Goal: Transaction & Acquisition: Purchase product/service

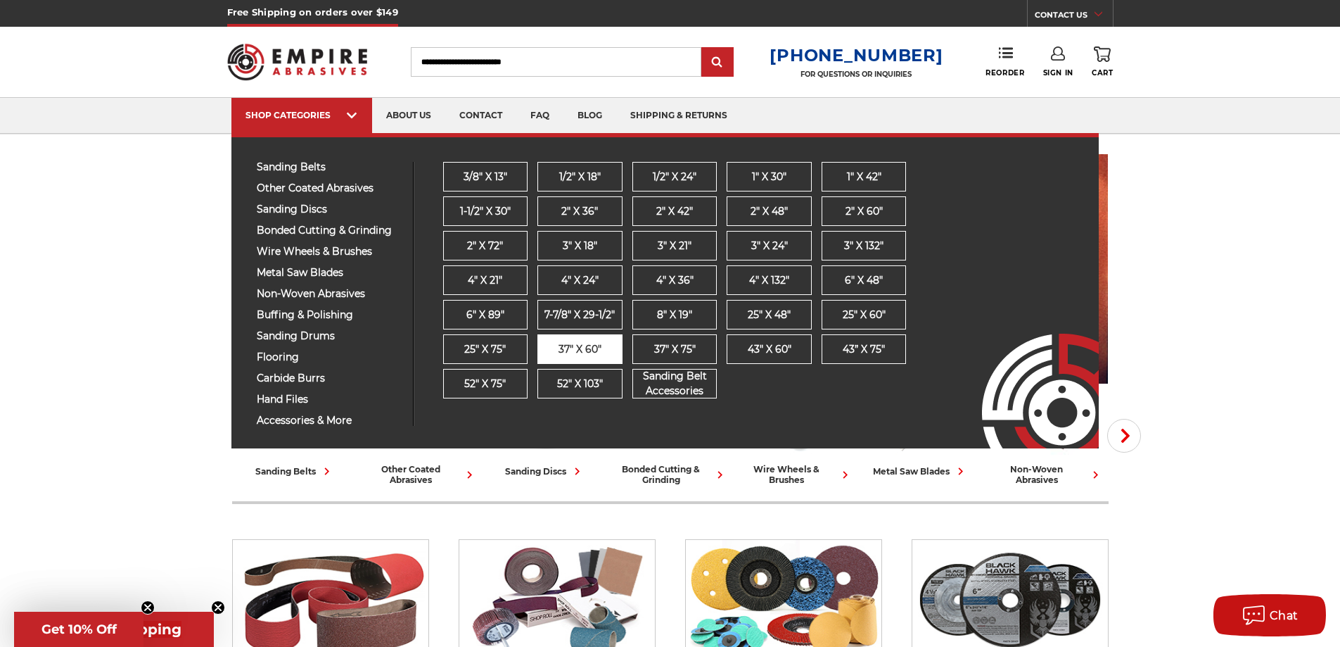
click at [592, 350] on span "37" x 60"" at bounding box center [580, 349] width 43 height 15
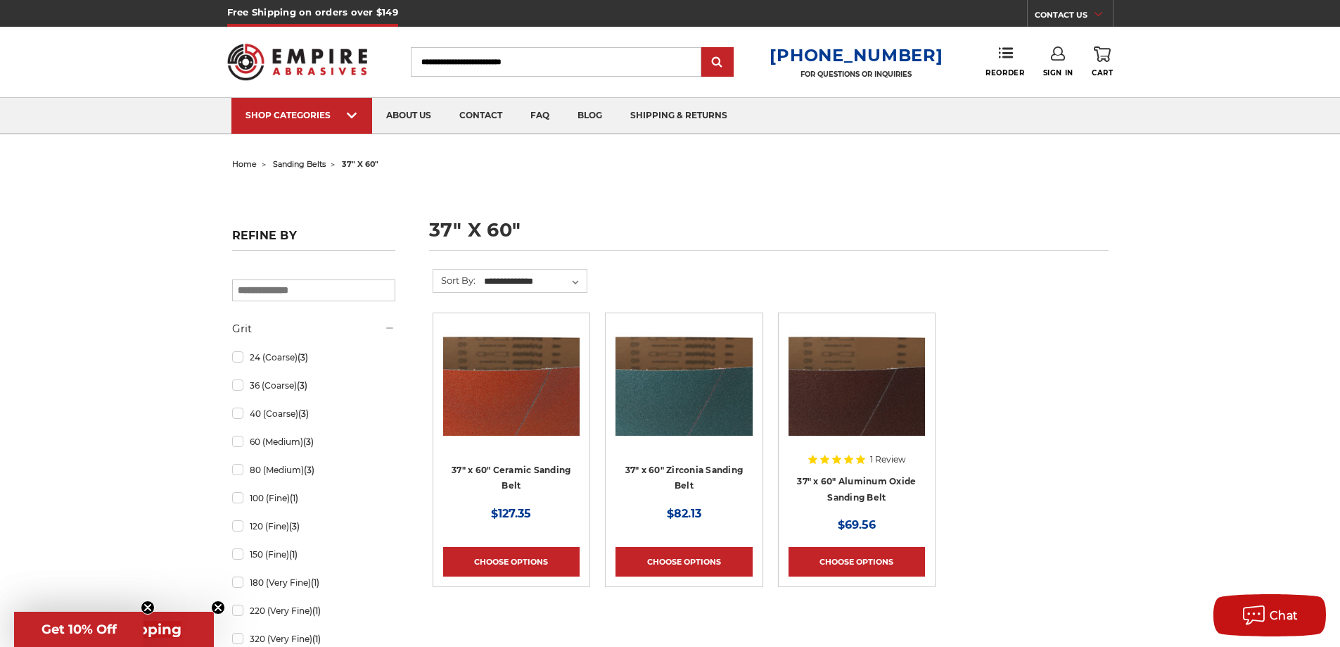
click at [659, 341] on img at bounding box center [684, 379] width 136 height 113
